Goal: Information Seeking & Learning: Learn about a topic

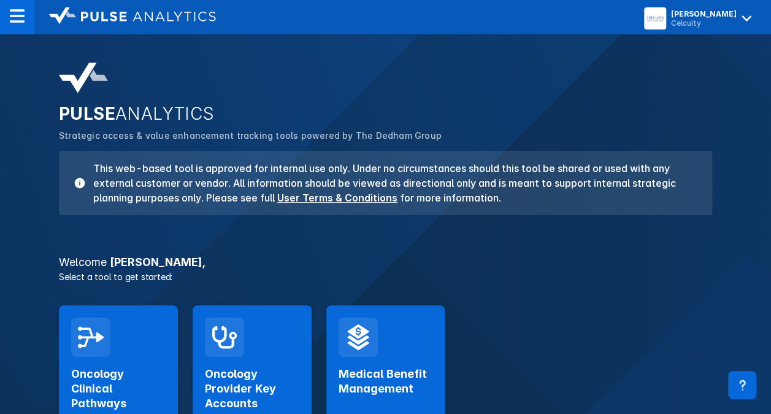
scroll to position [96, 0]
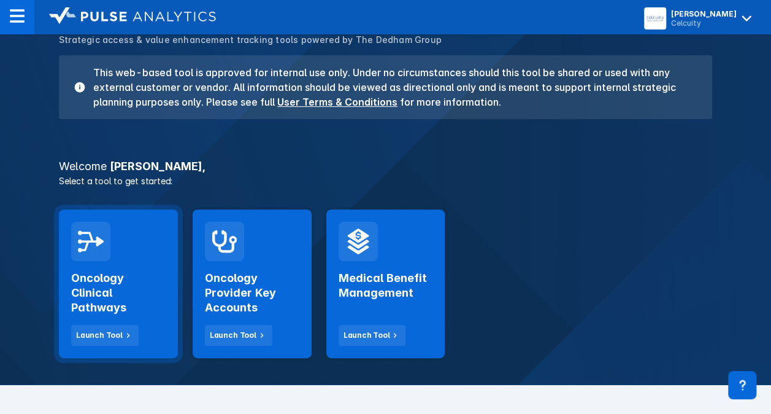
click at [149, 313] on h2 "Oncology Clinical Pathways" at bounding box center [118, 293] width 95 height 44
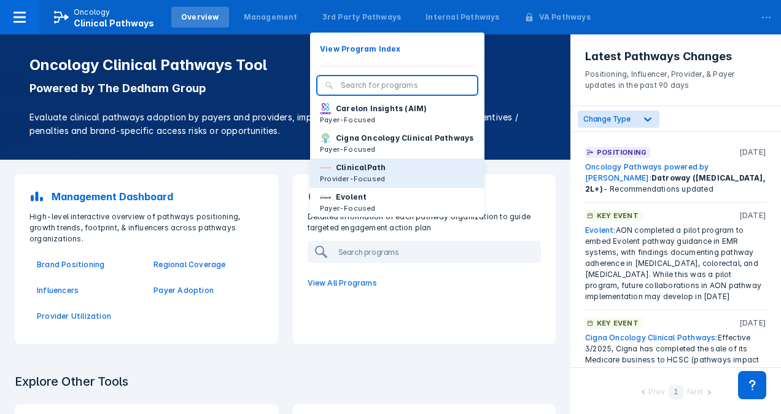
click at [345, 173] on p "ClinicalPath" at bounding box center [361, 167] width 50 height 11
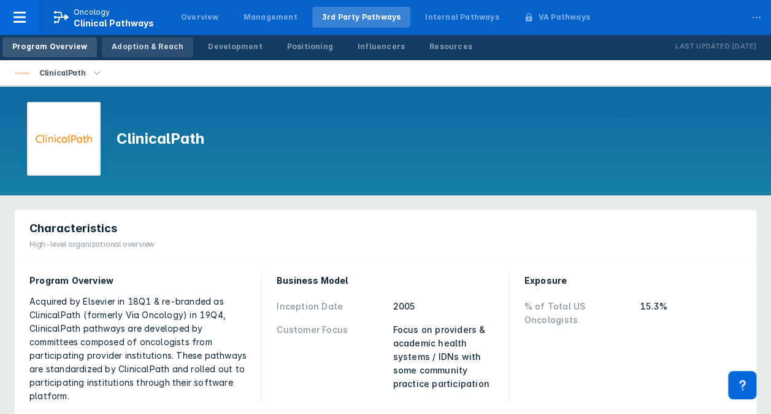
click at [172, 41] on div "Adoption & Reach" at bounding box center [148, 46] width 72 height 11
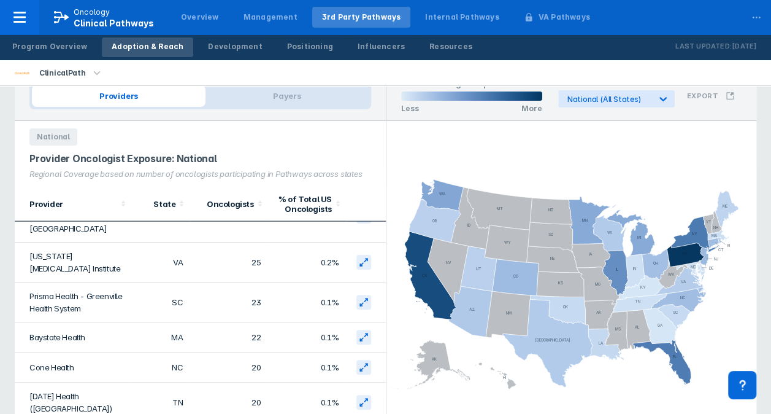
scroll to position [1357, 0]
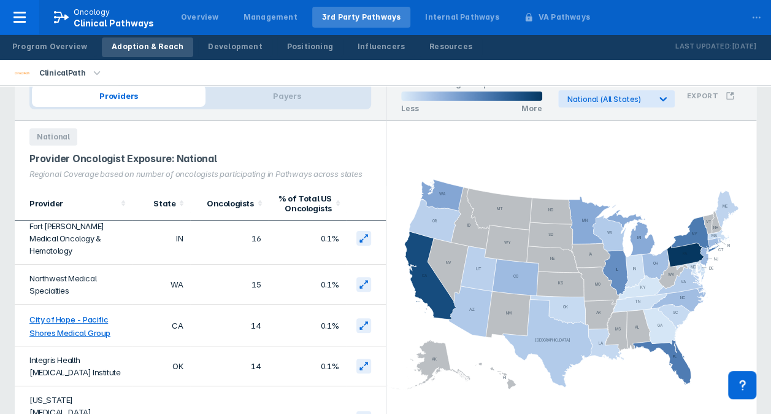
drag, startPoint x: 147, startPoint y: 315, endPoint x: 163, endPoint y: 260, distance: 56.7
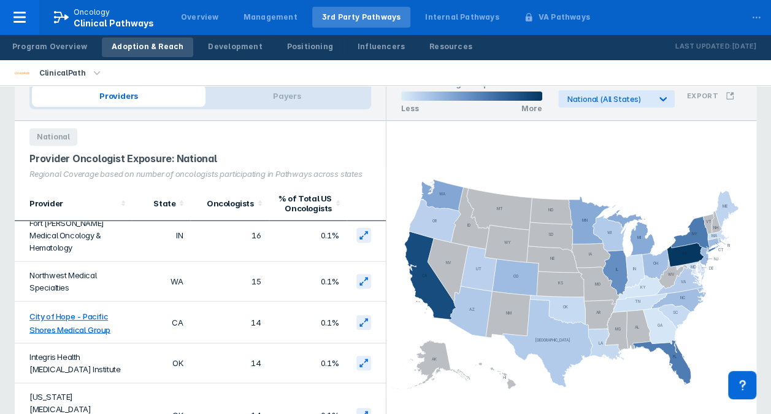
scroll to position [1729, 0]
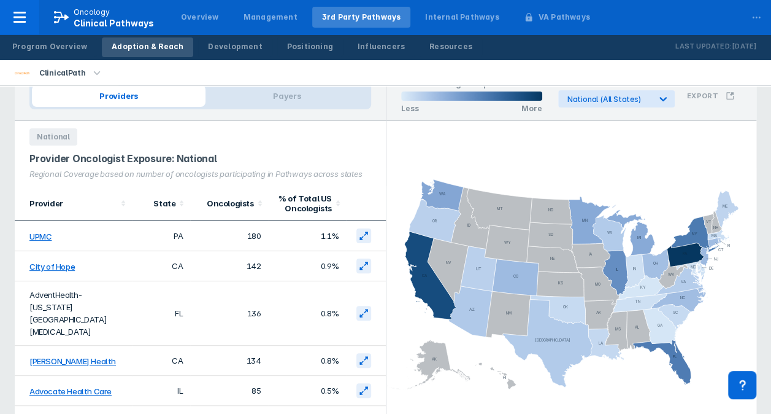
scroll to position [0, 0]
